Goal: Find specific page/section: Find specific page/section

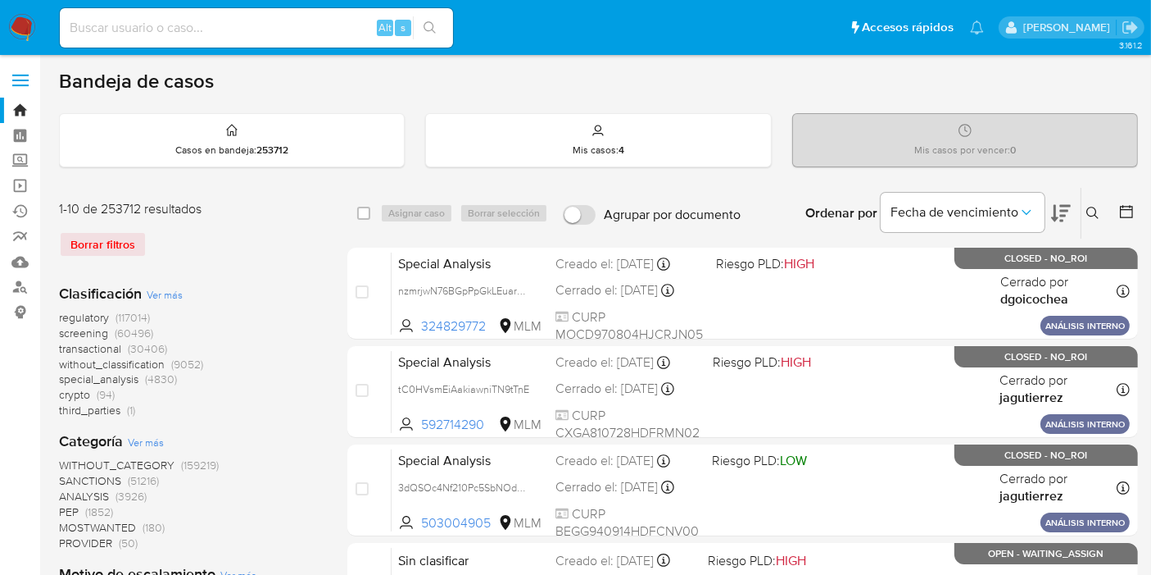
click at [274, 38] on div "Alt s" at bounding box center [256, 27] width 393 height 39
click at [278, 28] on input at bounding box center [256, 27] width 393 height 21
paste input "1346570046"
type input "1346570046"
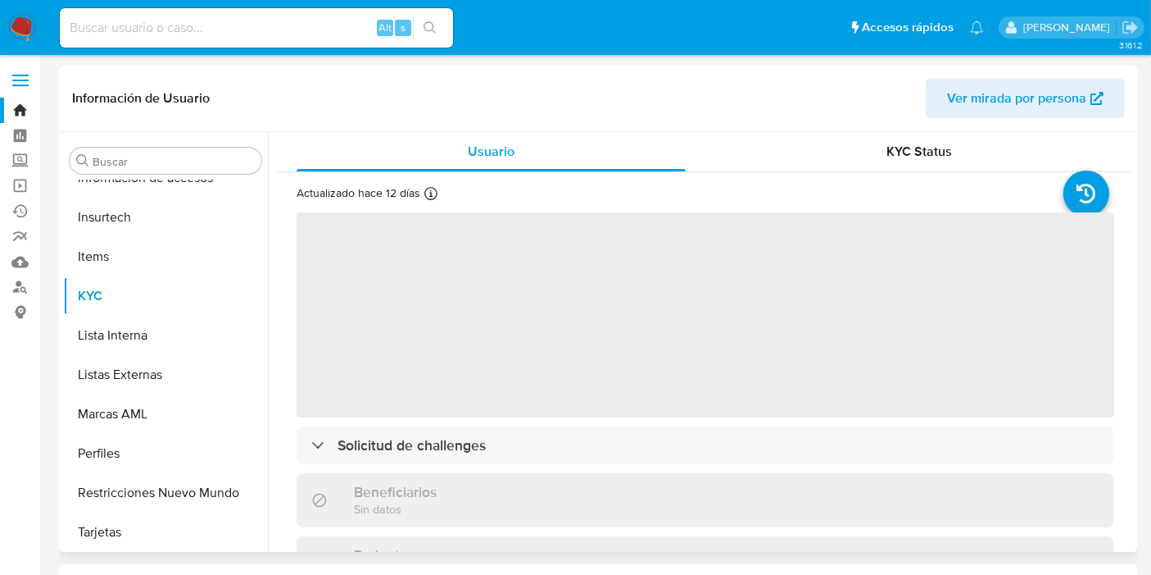
scroll to position [770, 0]
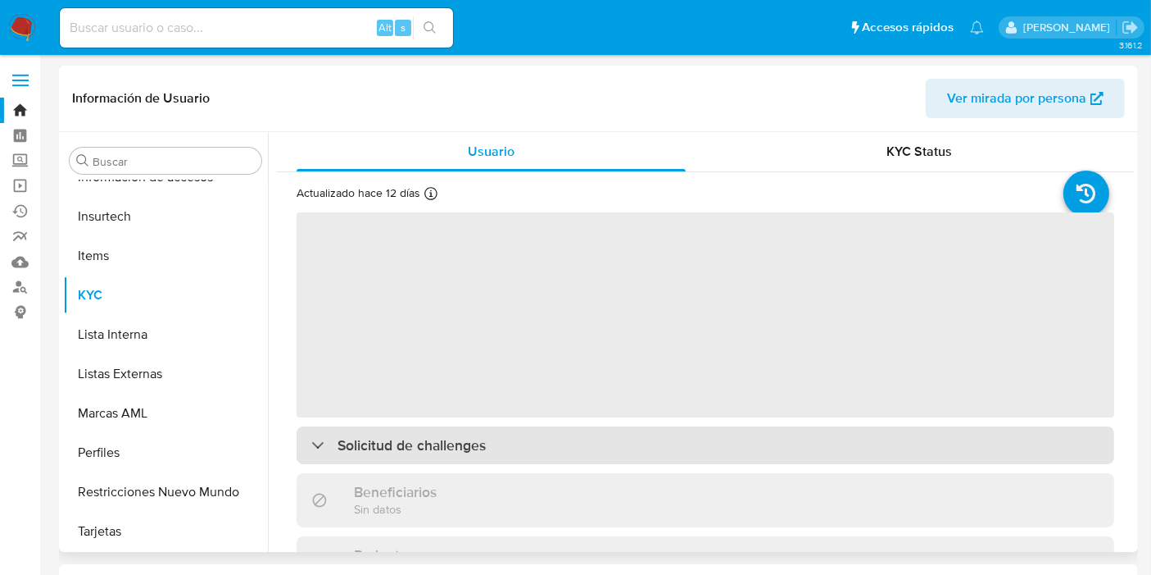
select select "10"
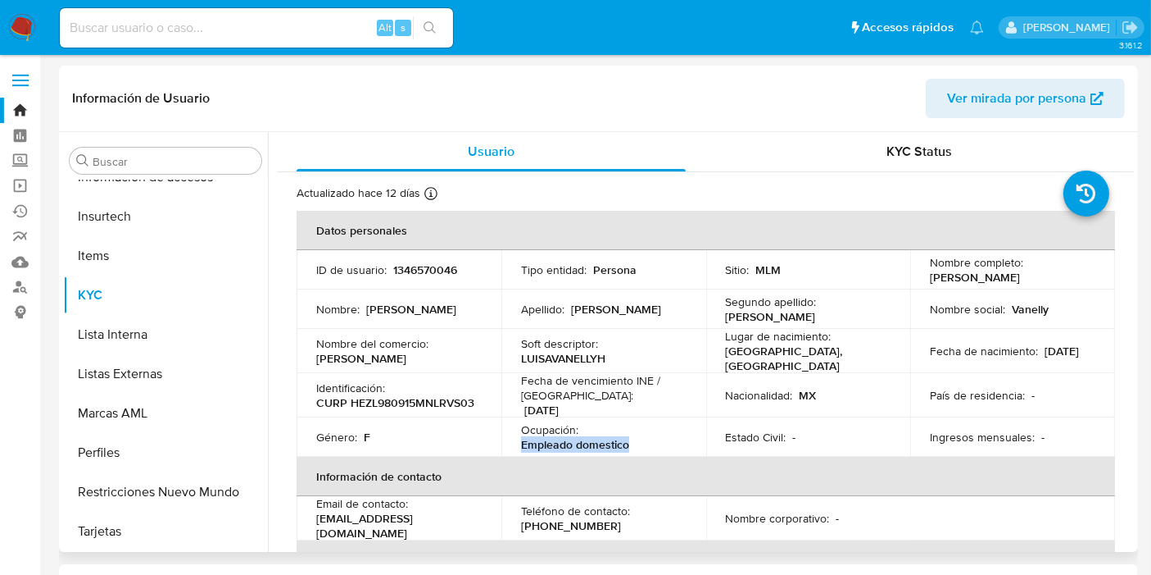
drag, startPoint x: 640, startPoint y: 438, endPoint x: 522, endPoint y: 447, distance: 118.4
click at [522, 447] on div "Ocupación : Empleado domestico" at bounding box center [604, 437] width 166 height 30
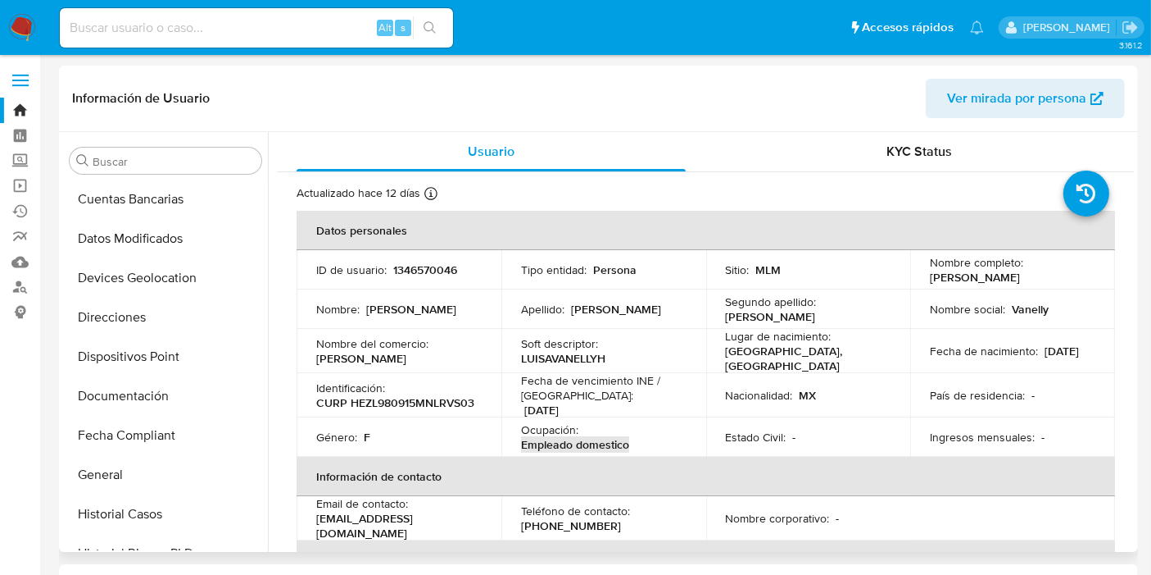
scroll to position [407, 0]
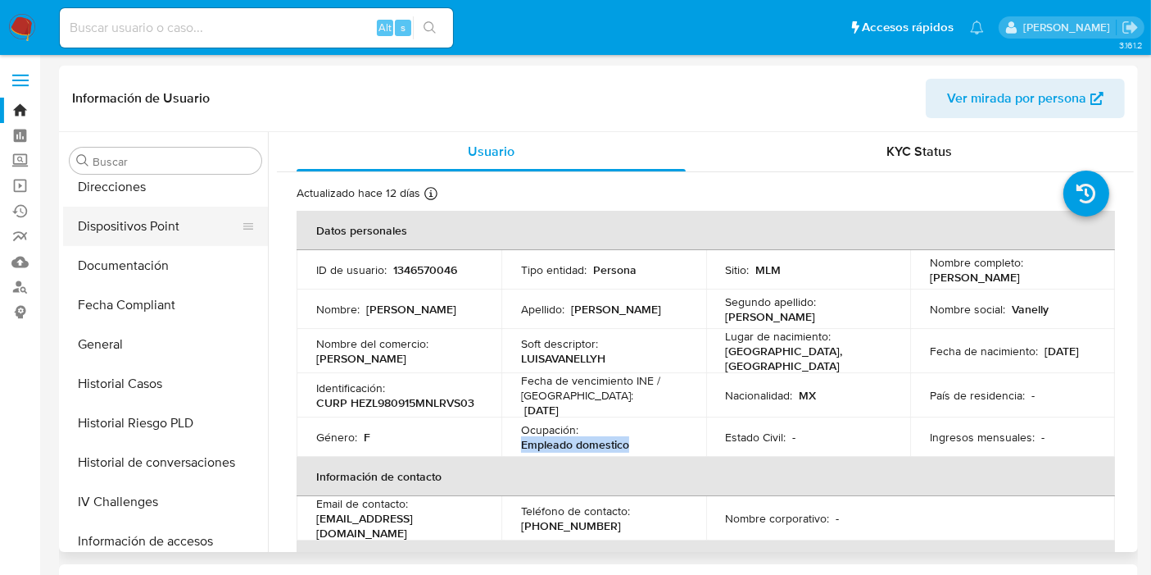
click at [140, 227] on button "Dispositivos Point" at bounding box center [159, 226] width 192 height 39
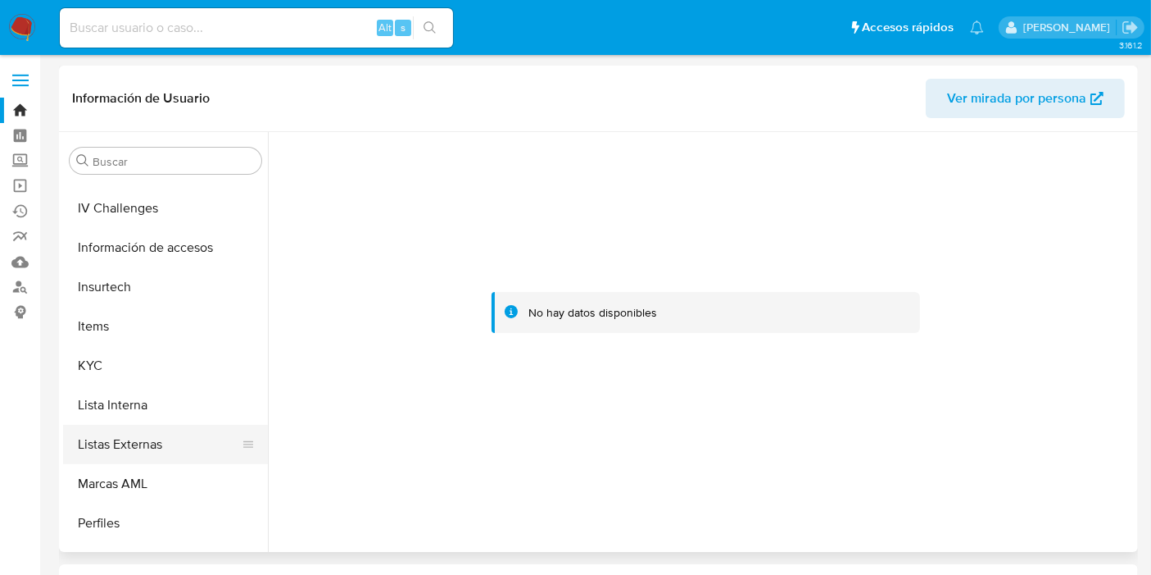
scroll to position [728, 0]
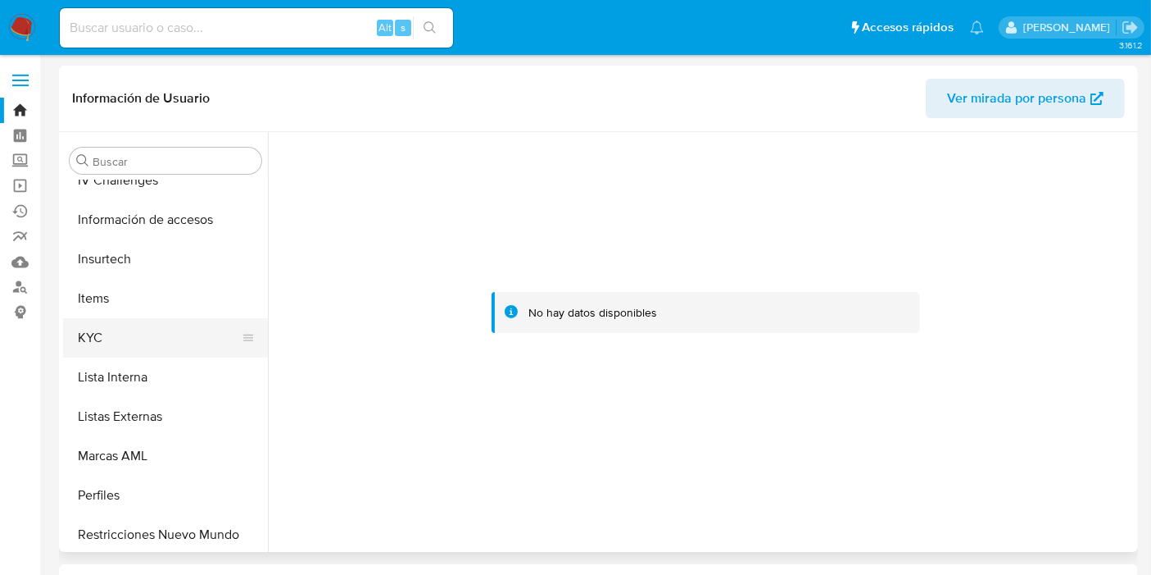
click at [141, 340] on button "KYC" at bounding box center [159, 337] width 192 height 39
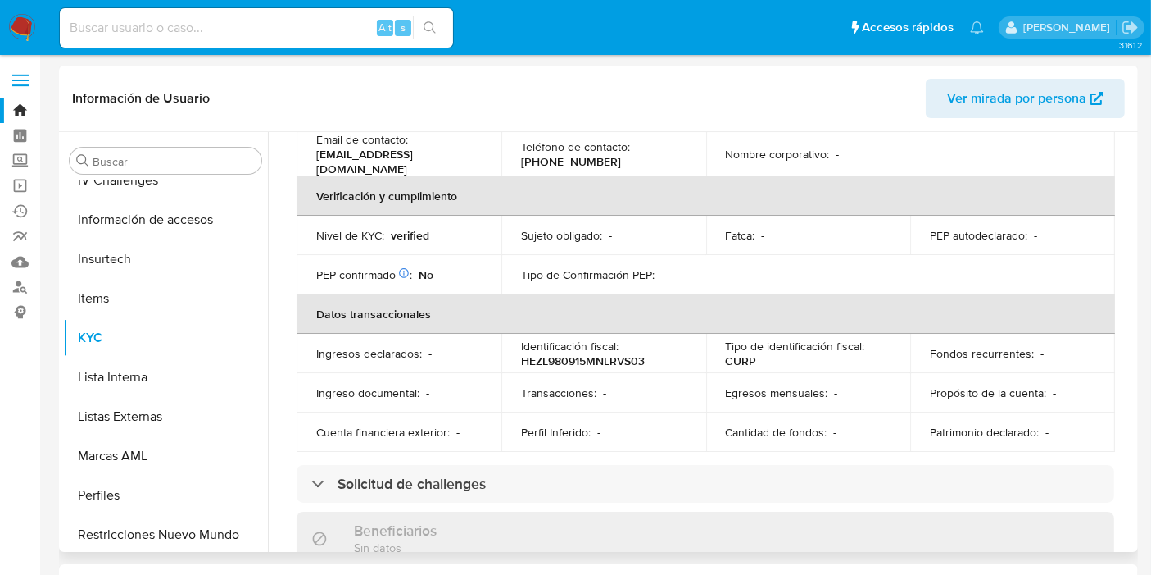
scroll to position [546, 0]
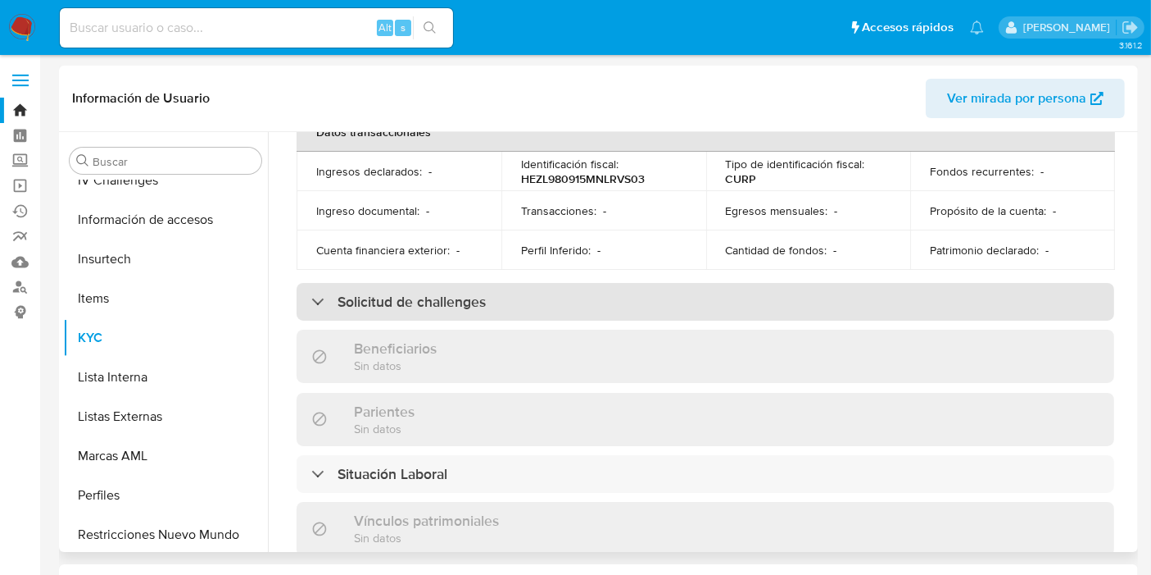
click at [433, 309] on div "Solicitud de challenges" at bounding box center [706, 302] width 818 height 38
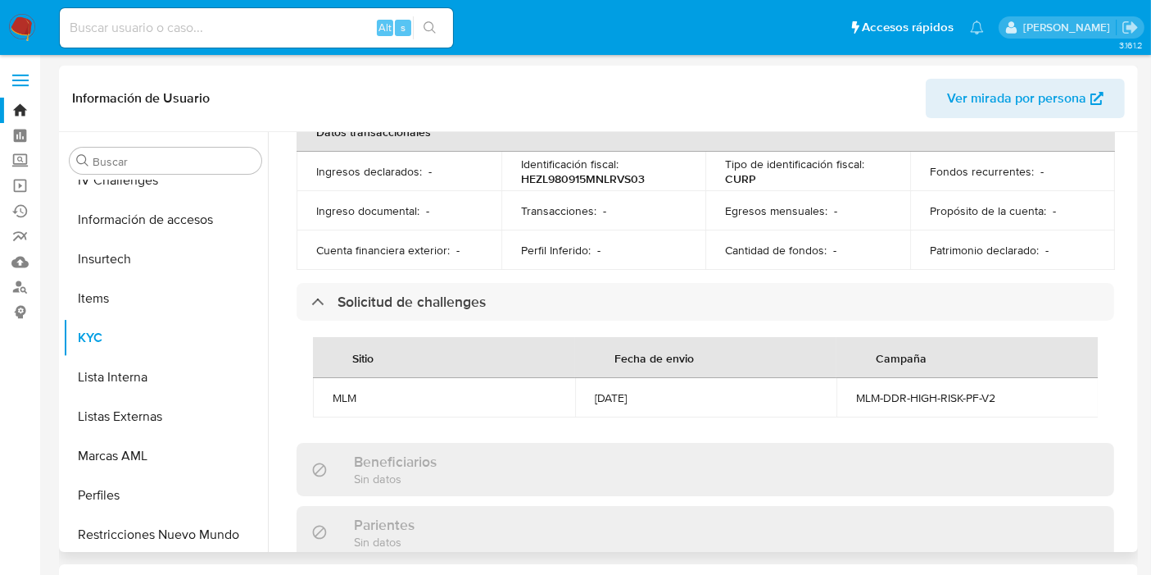
scroll to position [728, 0]
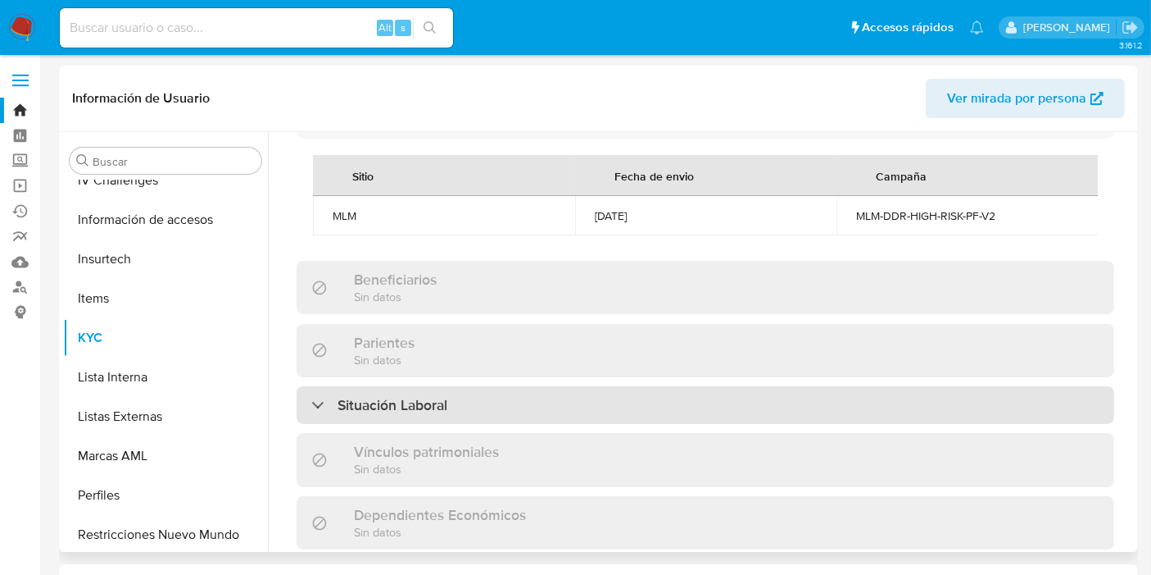
click at [415, 412] on h3 "Situación Laboral" at bounding box center [393, 405] width 110 height 18
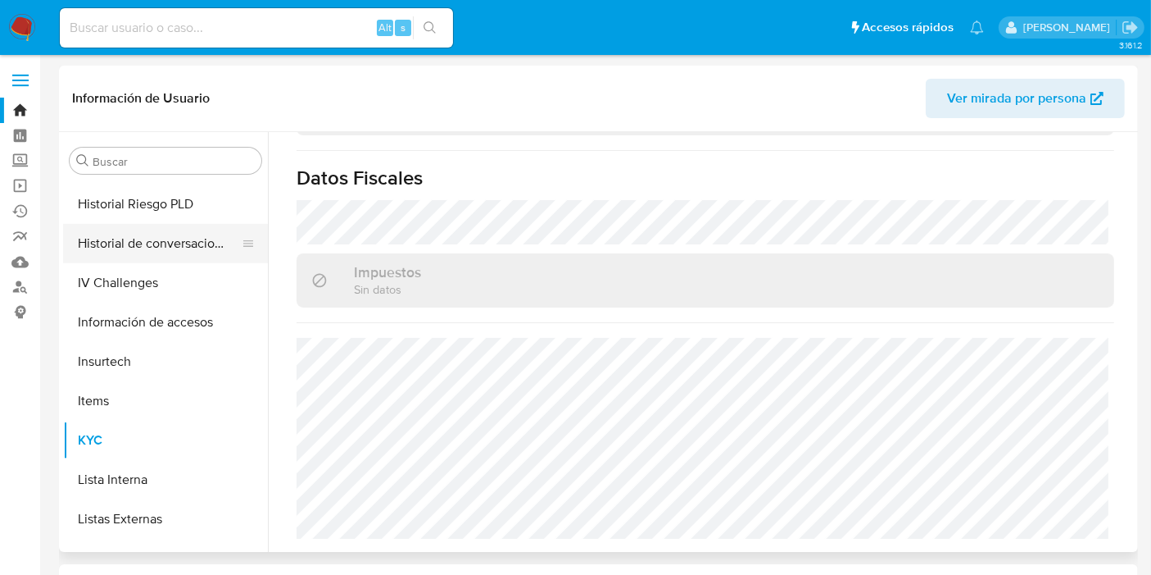
scroll to position [497, 0]
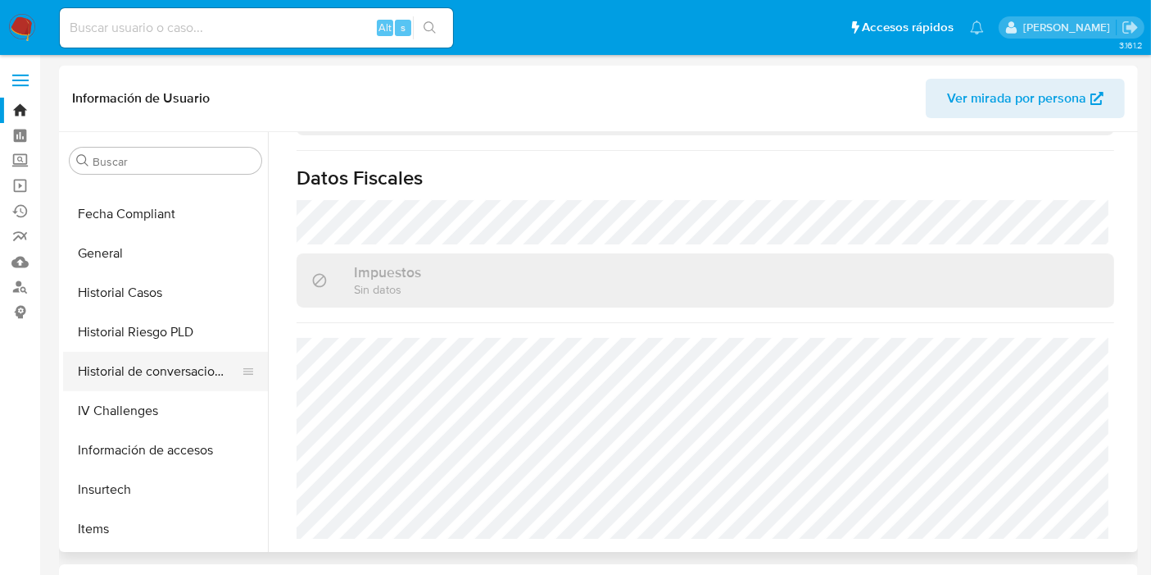
click at [175, 375] on button "Historial de conversaciones" at bounding box center [159, 371] width 192 height 39
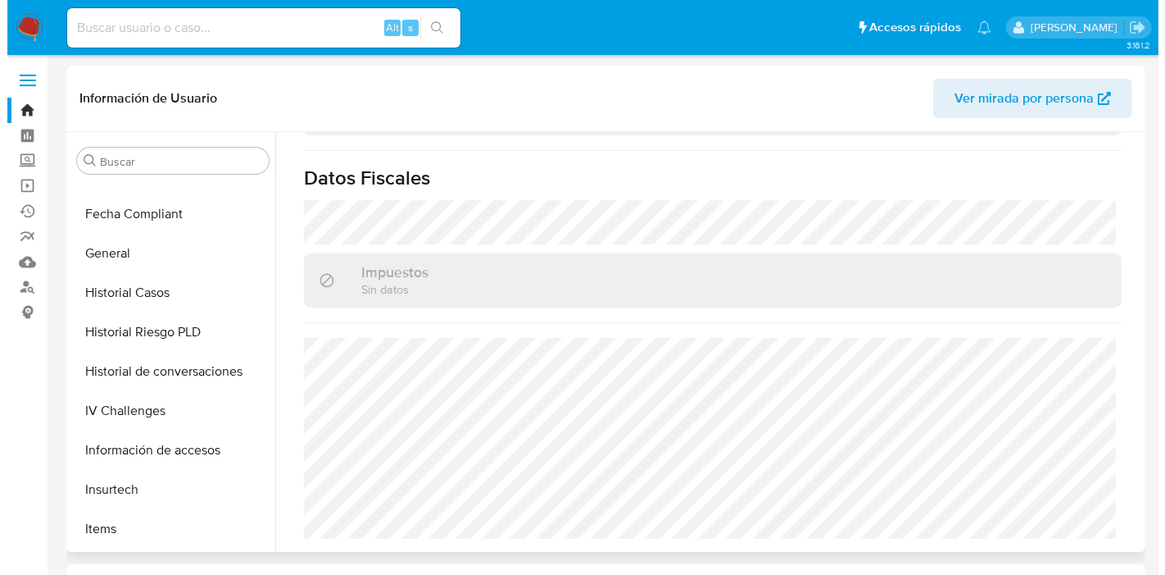
scroll to position [0, 0]
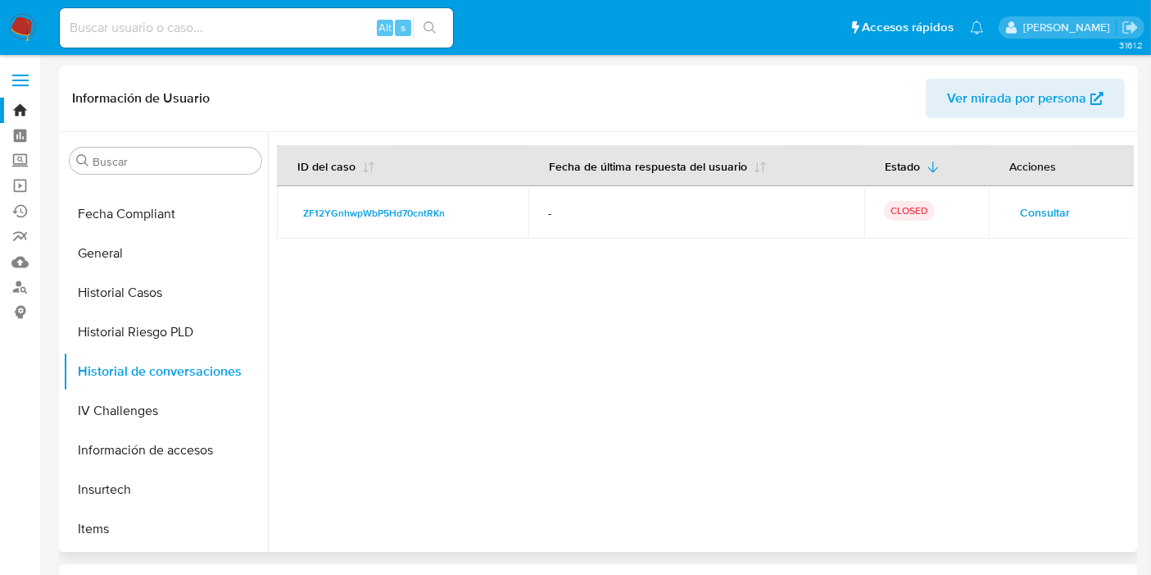
click at [1036, 217] on span "Consultar" at bounding box center [1045, 212] width 50 height 23
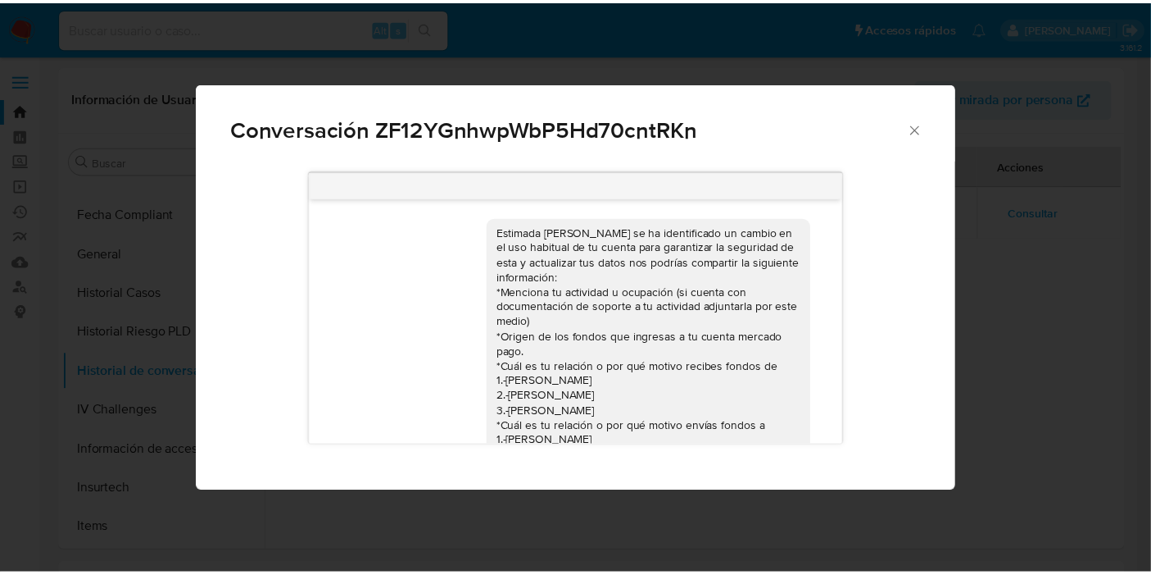
scroll to position [86, 0]
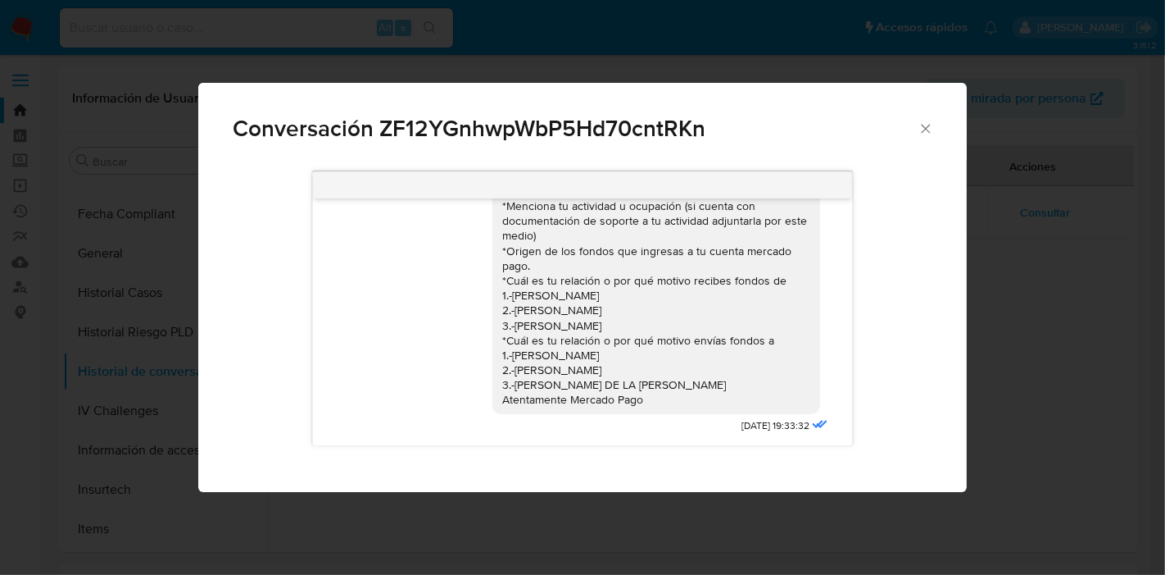
click at [561, 287] on div "Estimada [PERSON_NAME] se ha identificado un cambio en el uso habitual de tu cu…" at bounding box center [656, 273] width 308 height 268
click at [936, 134] on div "Conversación ZF12YGnhwpWbP5Hd70cntRKn" at bounding box center [582, 122] width 768 height 78
click at [932, 134] on icon "Cerrar" at bounding box center [926, 128] width 16 height 16
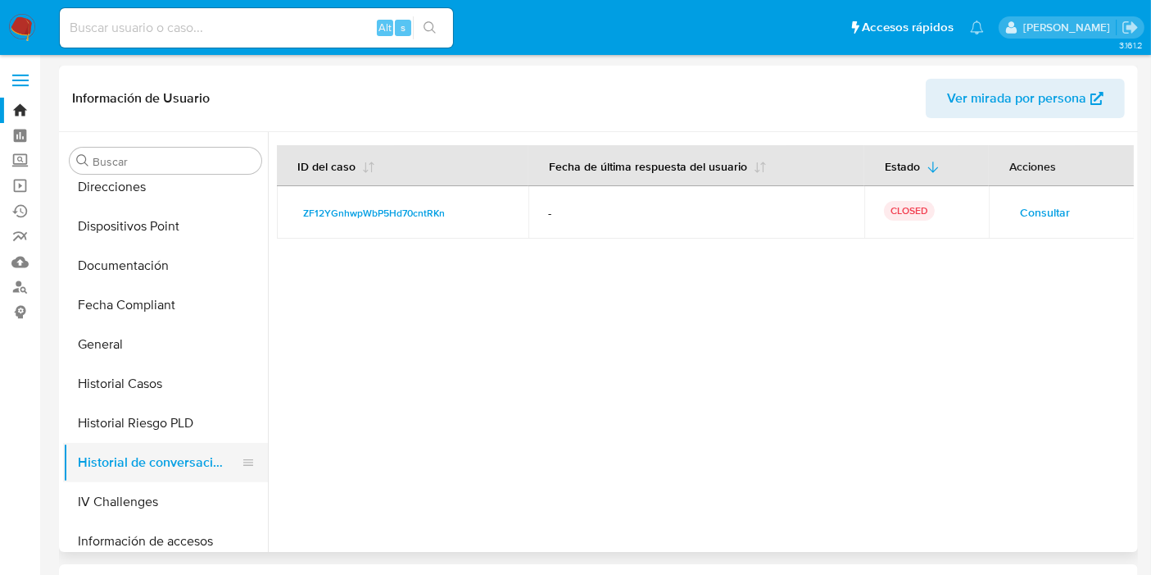
scroll to position [316, 0]
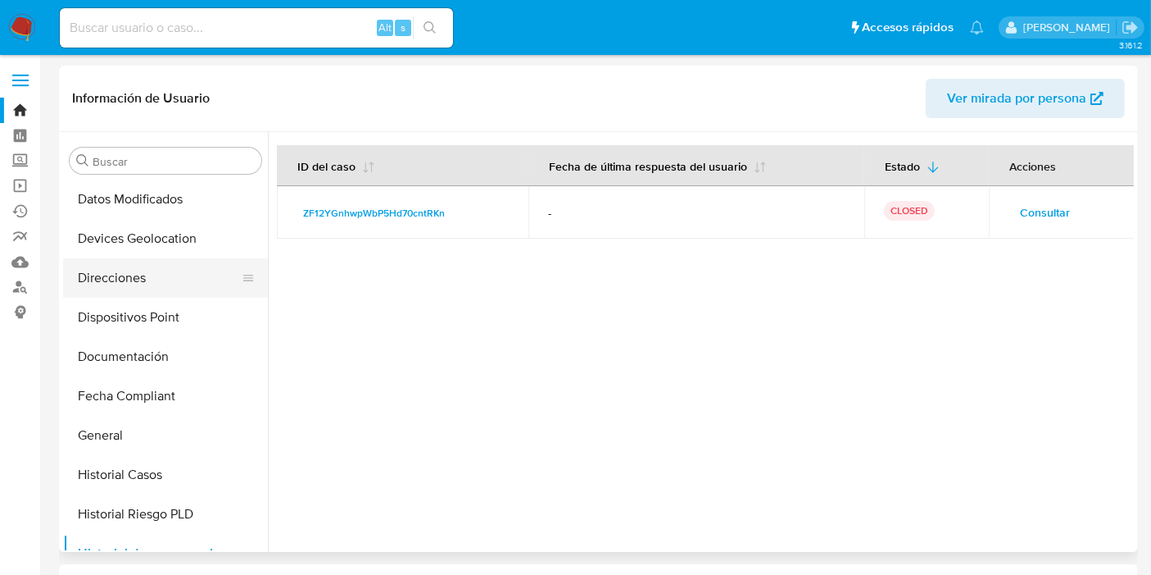
click at [126, 277] on button "Direcciones" at bounding box center [159, 277] width 192 height 39
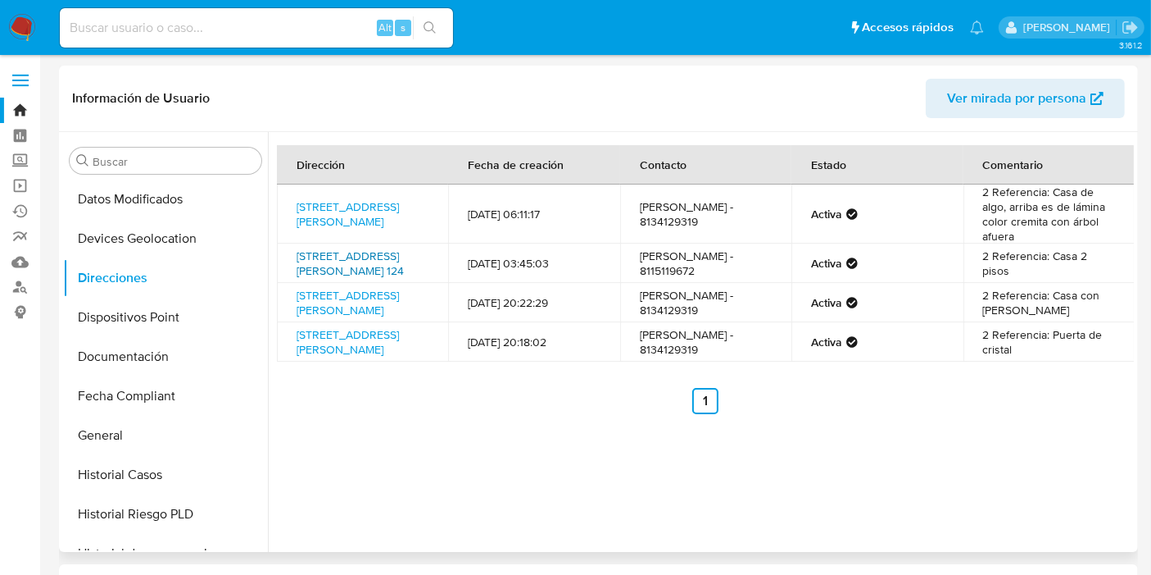
click at [356, 272] on link "[STREET_ADDRESS][PERSON_NAME] 124" at bounding box center [350, 263] width 107 height 31
click at [355, 318] on link "[STREET_ADDRESS][PERSON_NAME]" at bounding box center [348, 302] width 102 height 31
click at [128, 35] on input at bounding box center [256, 27] width 393 height 21
paste input "2466671520"
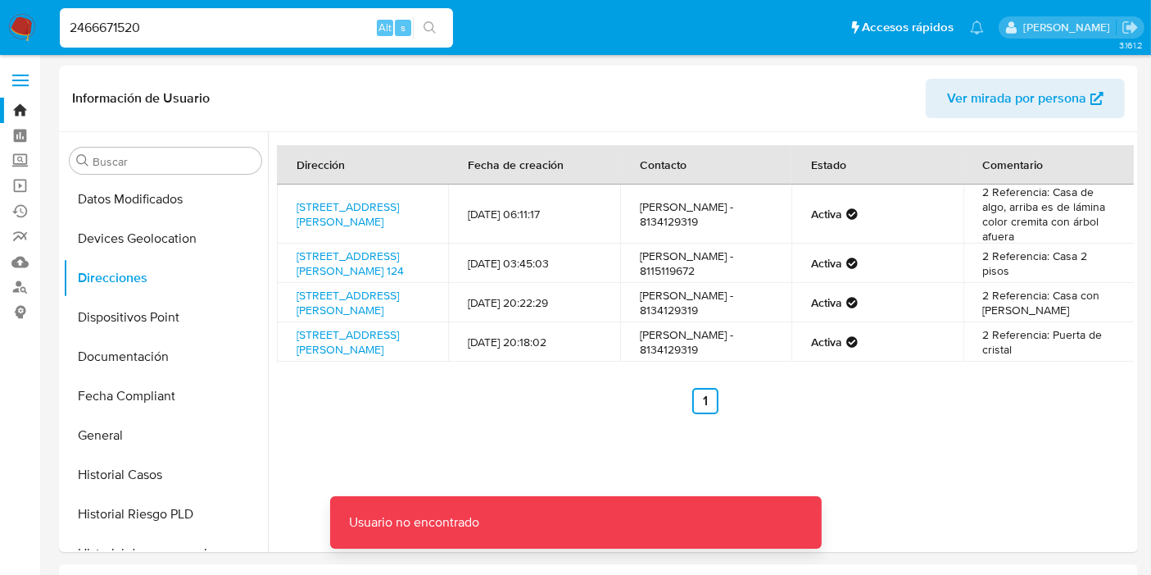
click at [163, 39] on div "2466671520 Alt s" at bounding box center [256, 27] width 393 height 39
click at [173, 25] on input "2466671520" at bounding box center [256, 27] width 393 height 21
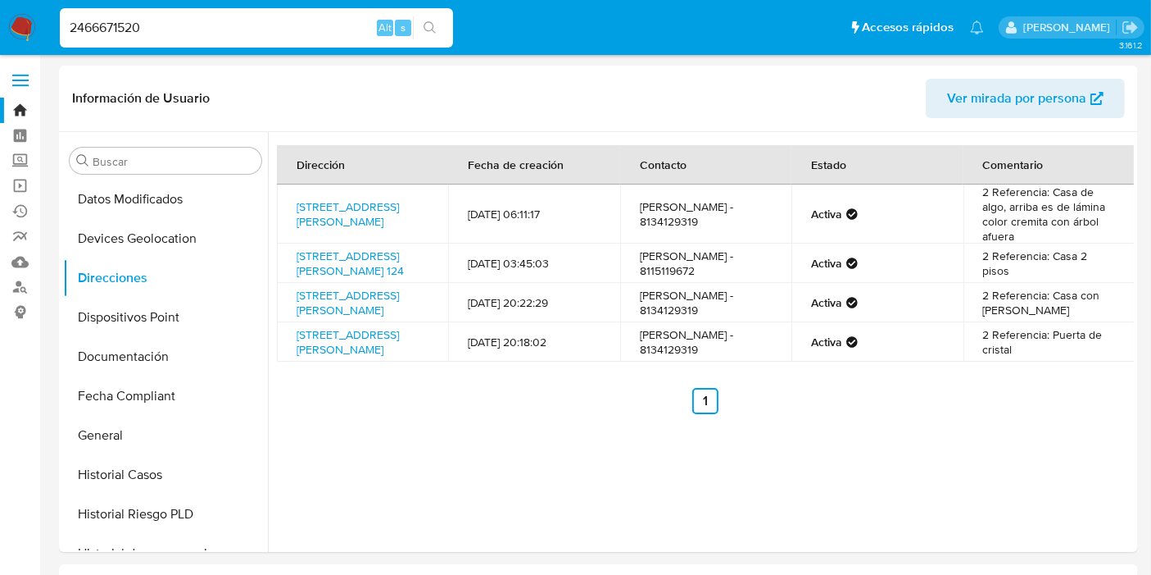
type input "2466671520"
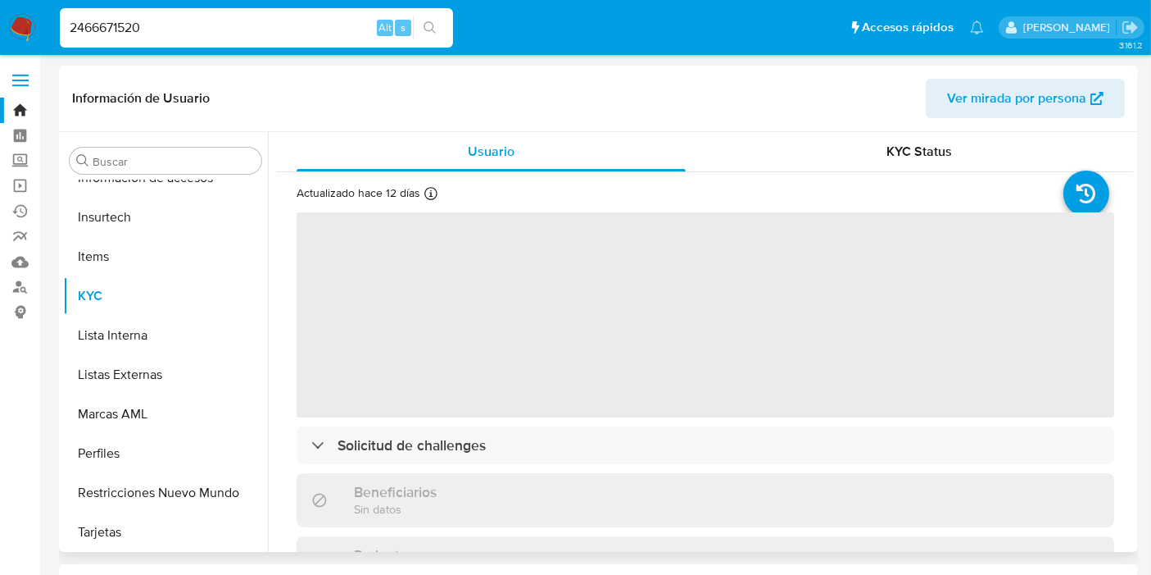
scroll to position [770, 0]
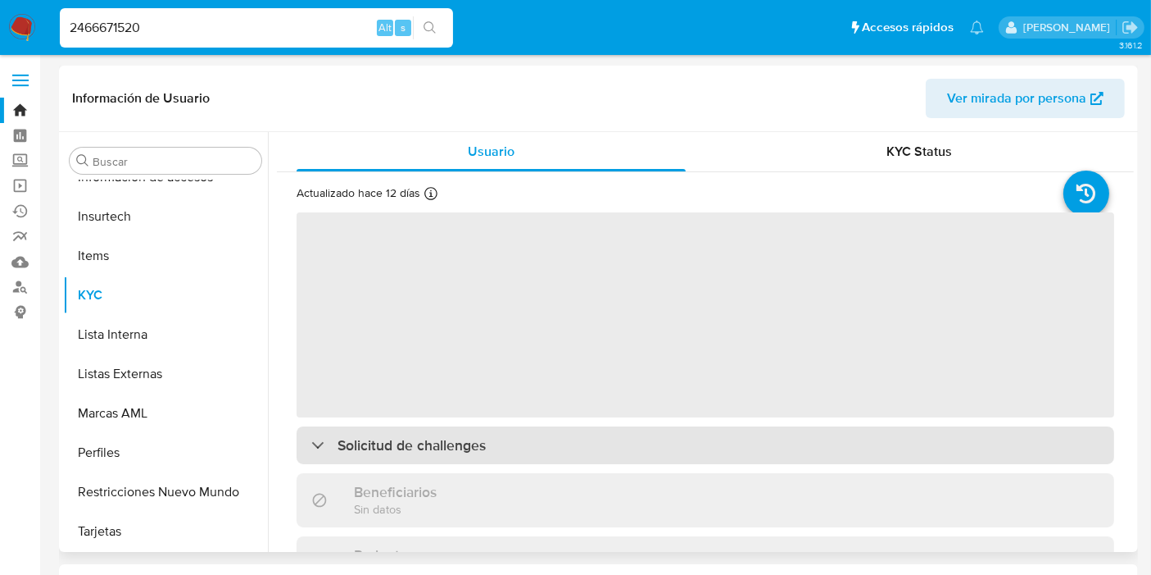
select select "10"
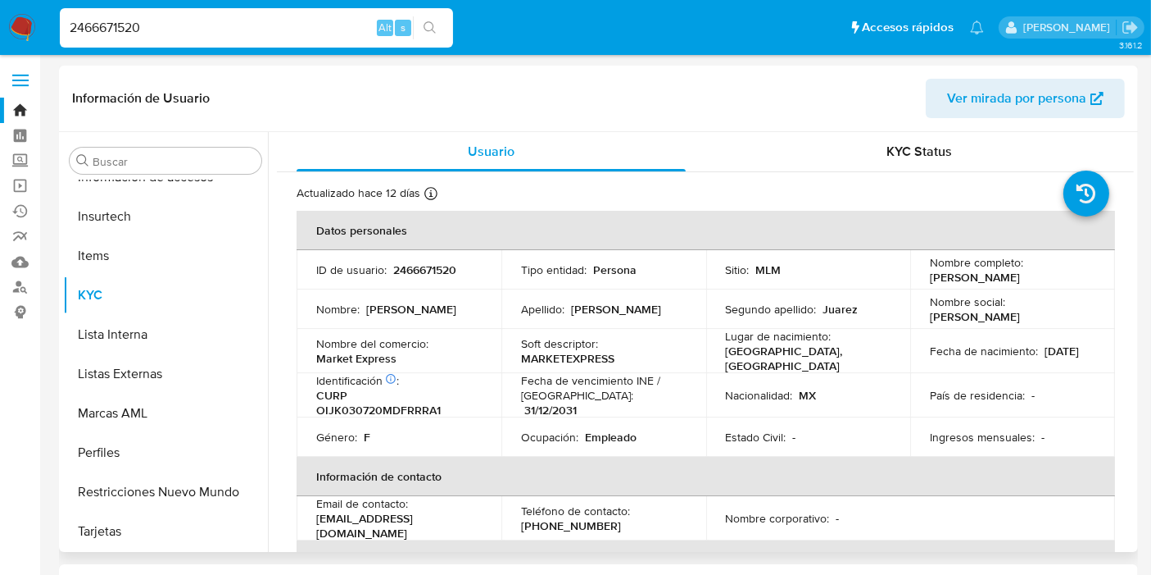
click at [580, 356] on p "MARKETEXPRESS" at bounding box center [567, 358] width 93 height 15
copy p "MARKETEXPRESS"
click at [314, 326] on td "Nombre : [PERSON_NAME]" at bounding box center [399, 308] width 205 height 39
drag, startPoint x: 410, startPoint y: 354, endPoint x: 310, endPoint y: 362, distance: 100.3
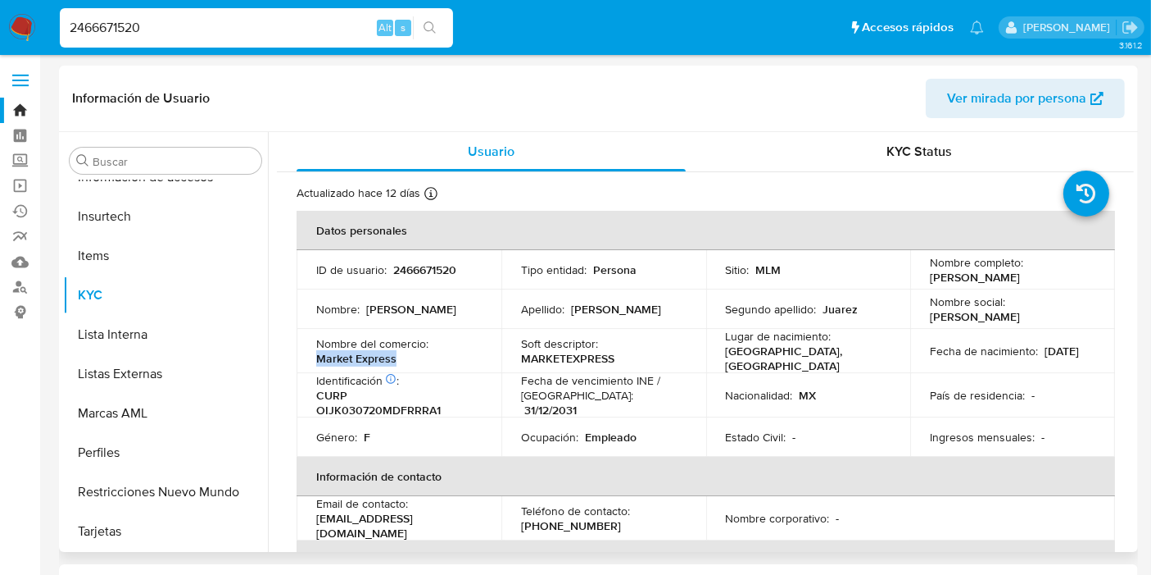
click at [310, 362] on td "Nombre del comercio : Market Express" at bounding box center [399, 351] width 205 height 44
copy p "Market Express"
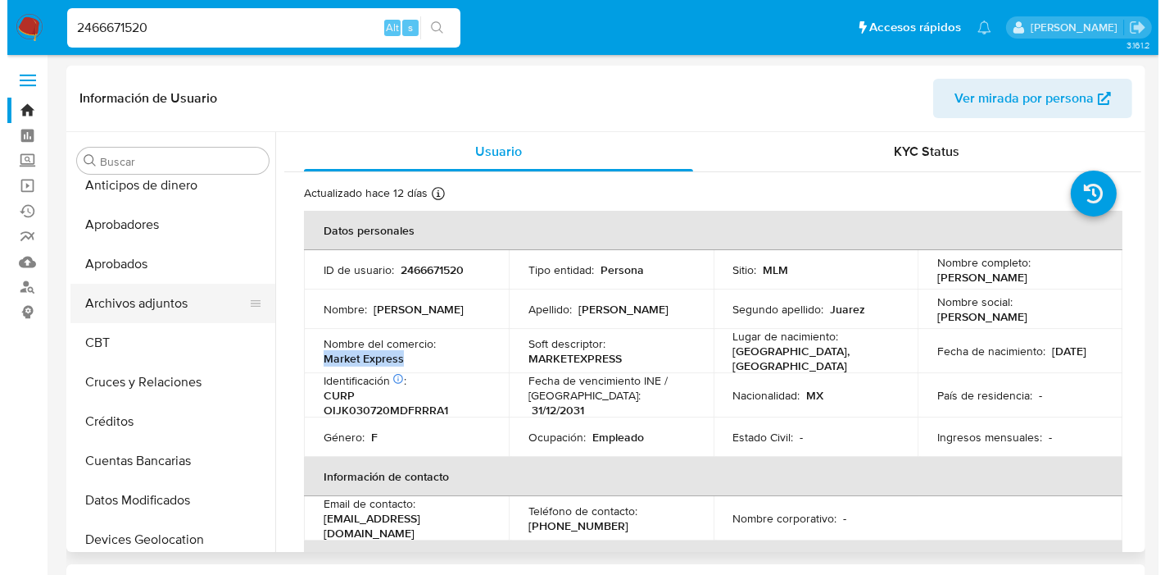
scroll to position [0, 0]
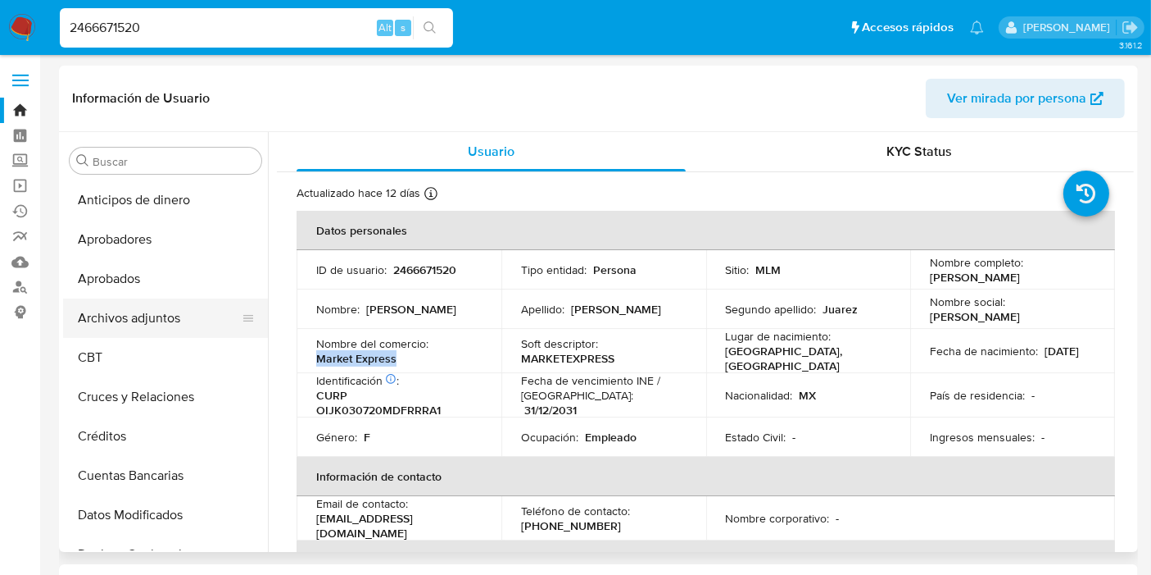
click at [138, 325] on button "Archivos adjuntos" at bounding box center [159, 317] width 192 height 39
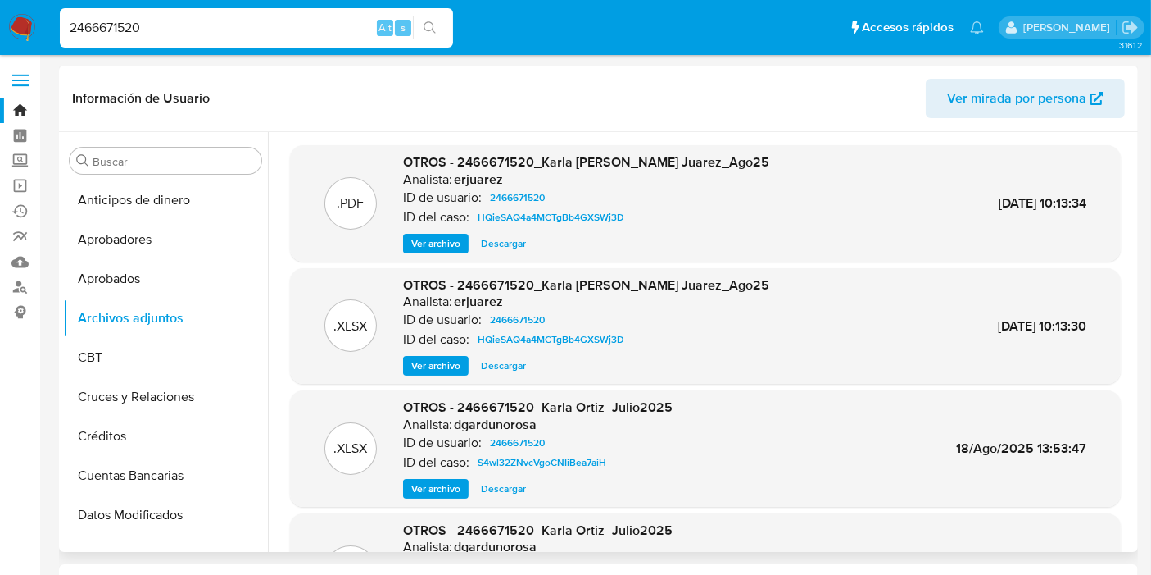
drag, startPoint x: 420, startPoint y: 238, endPoint x: 429, endPoint y: 245, distance: 10.5
click at [421, 238] on span "Ver archivo" at bounding box center [435, 243] width 49 height 16
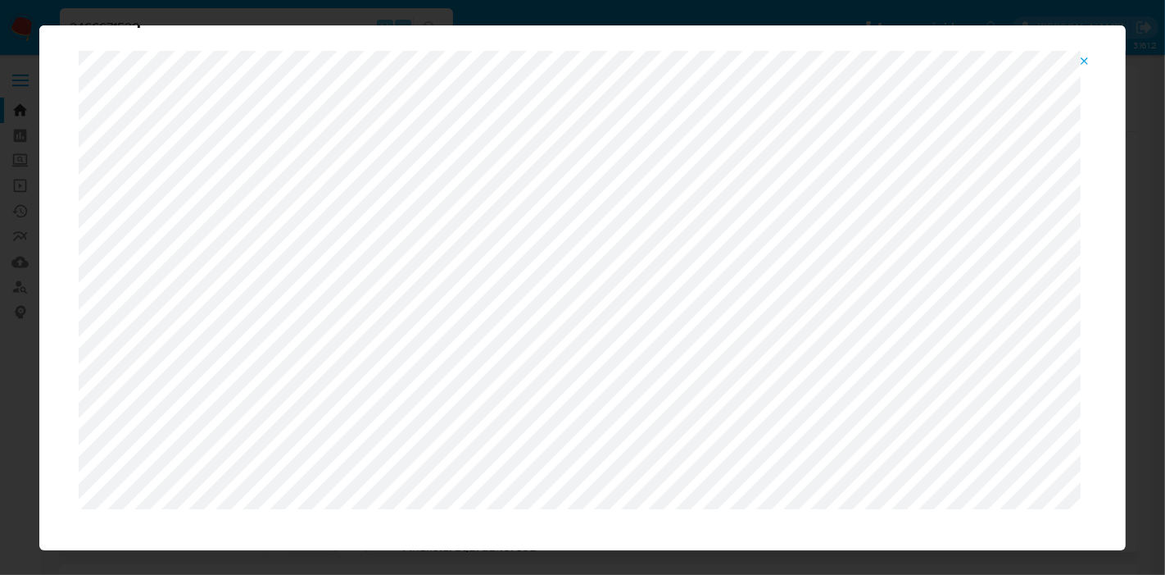
scroll to position [84, 0]
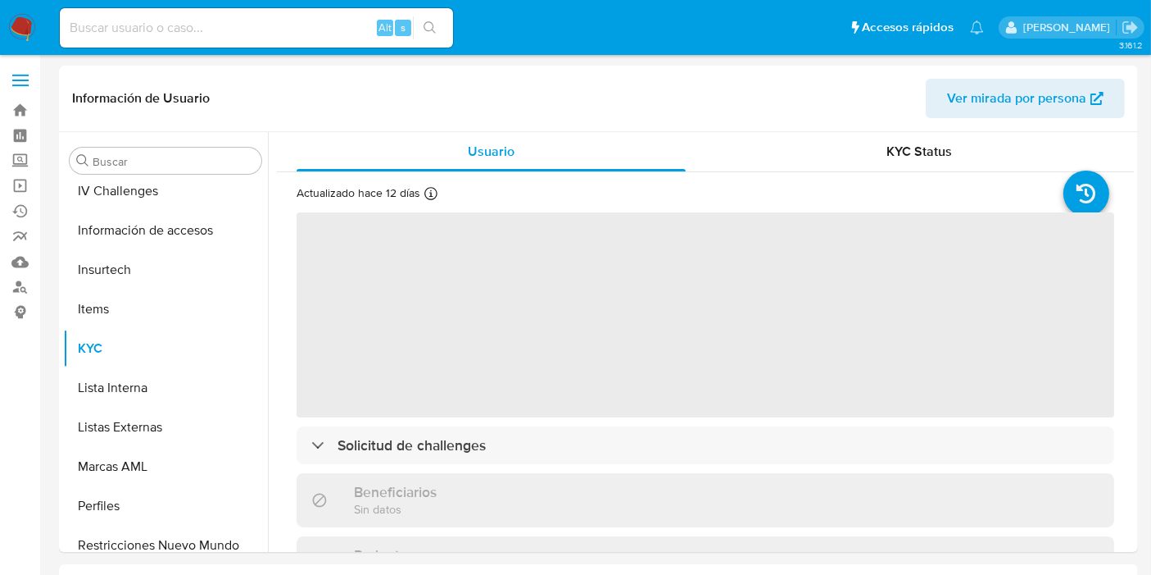
scroll to position [770, 0]
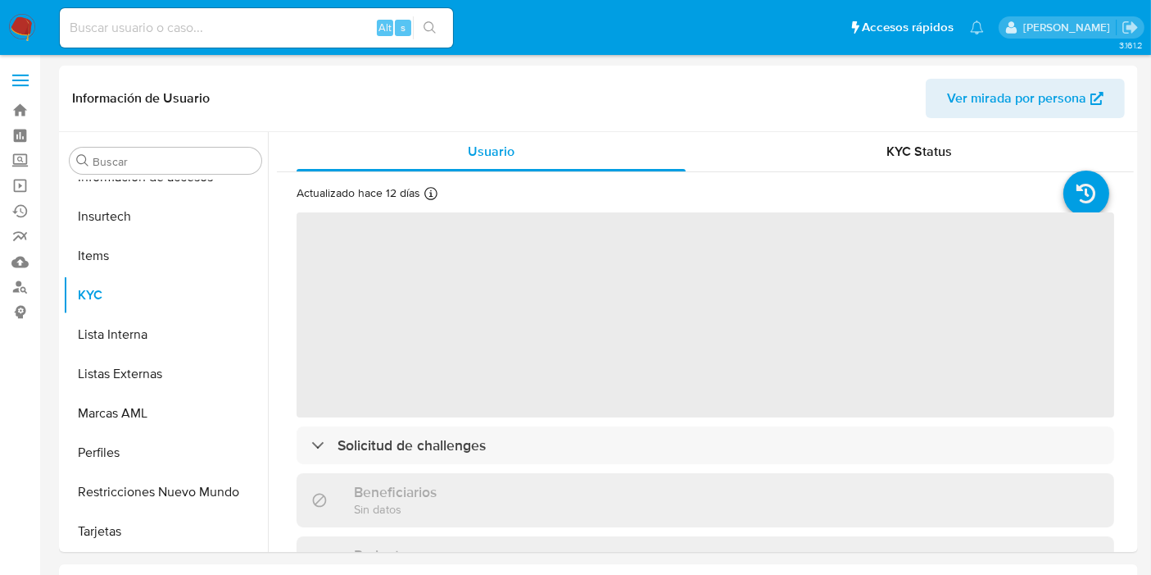
click at [243, 38] on input at bounding box center [256, 27] width 393 height 21
select select "10"
paste input "2466671520"
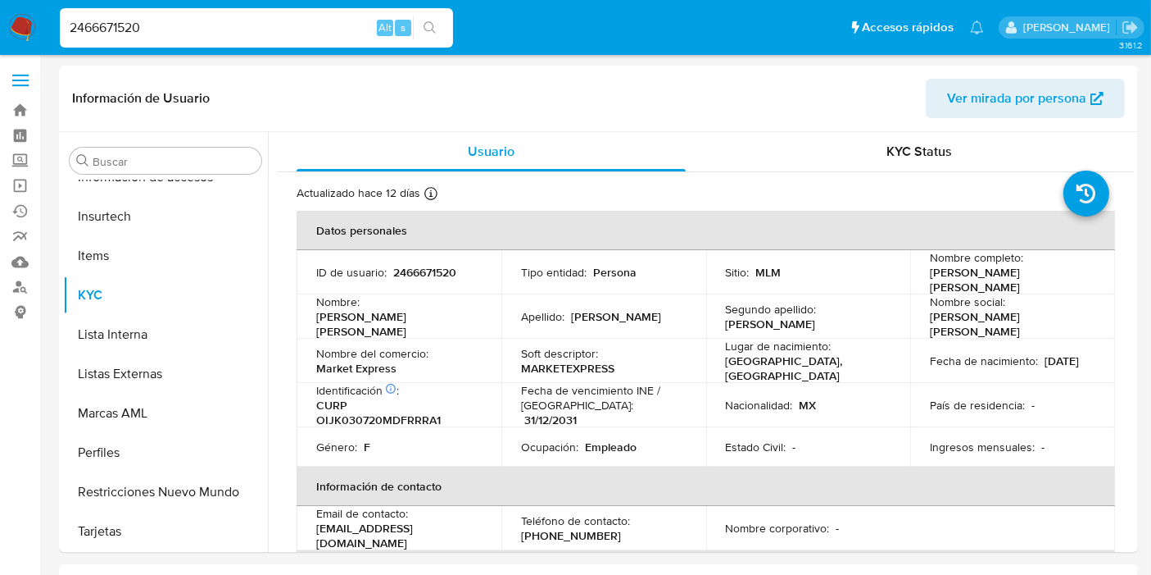
type input "2466671520"
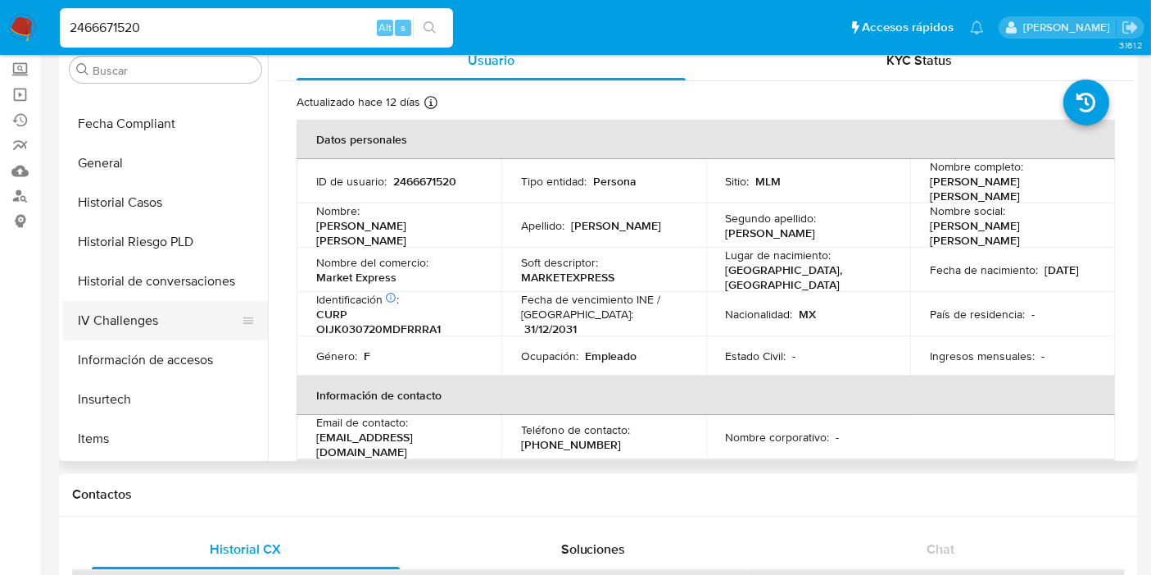
scroll to position [407, 0]
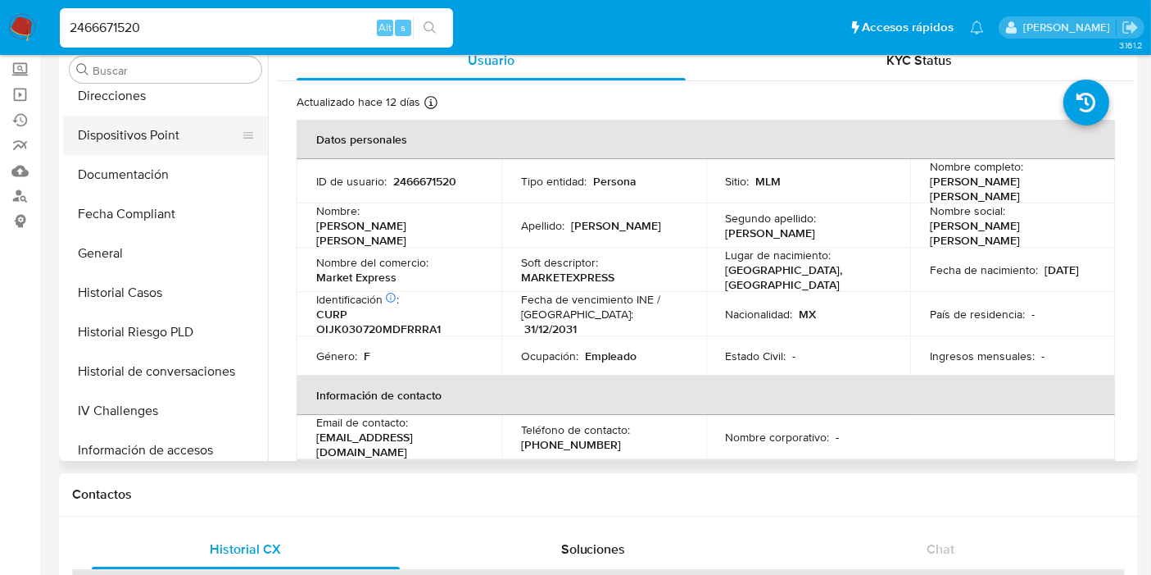
click at [128, 134] on button "Dispositivos Point" at bounding box center [159, 135] width 192 height 39
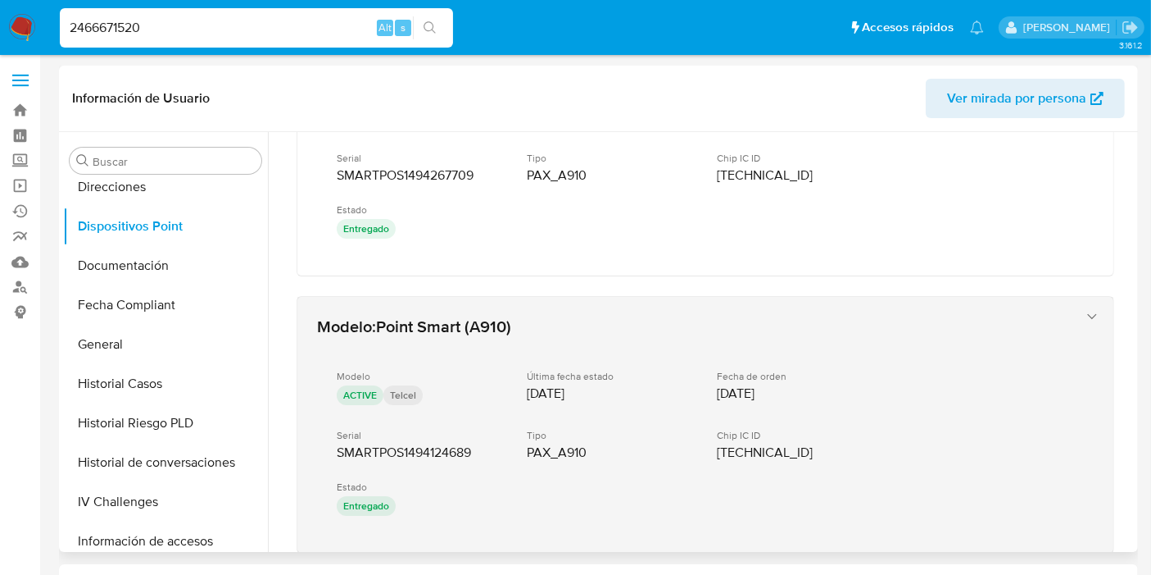
scroll to position [1082, 0]
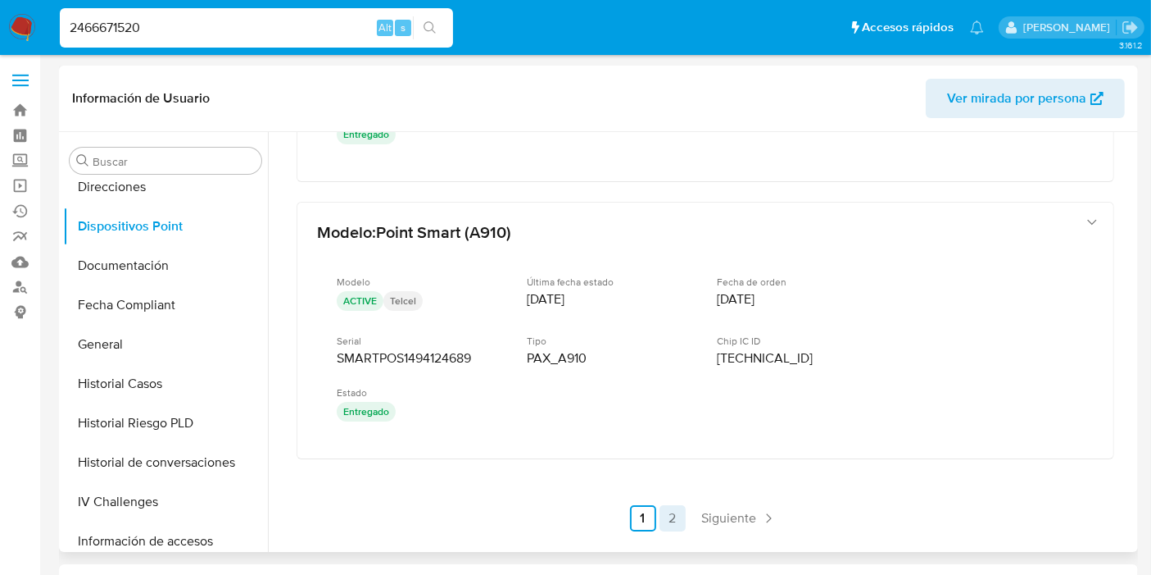
click at [665, 505] on link "2" at bounding box center [673, 518] width 26 height 26
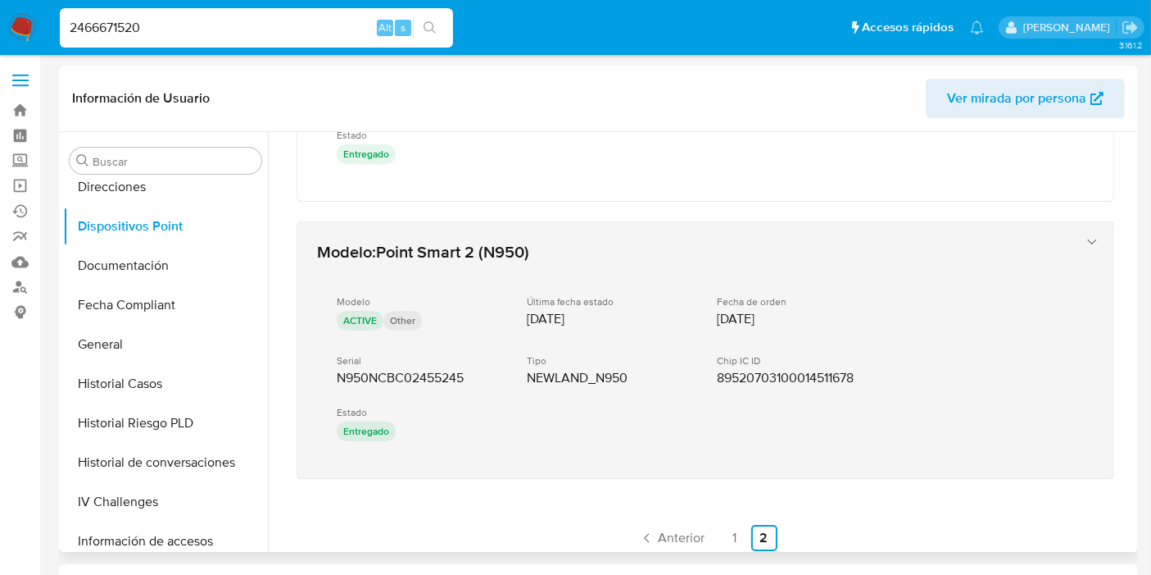
scroll to position [1058, 0]
